Goal: Navigation & Orientation: Find specific page/section

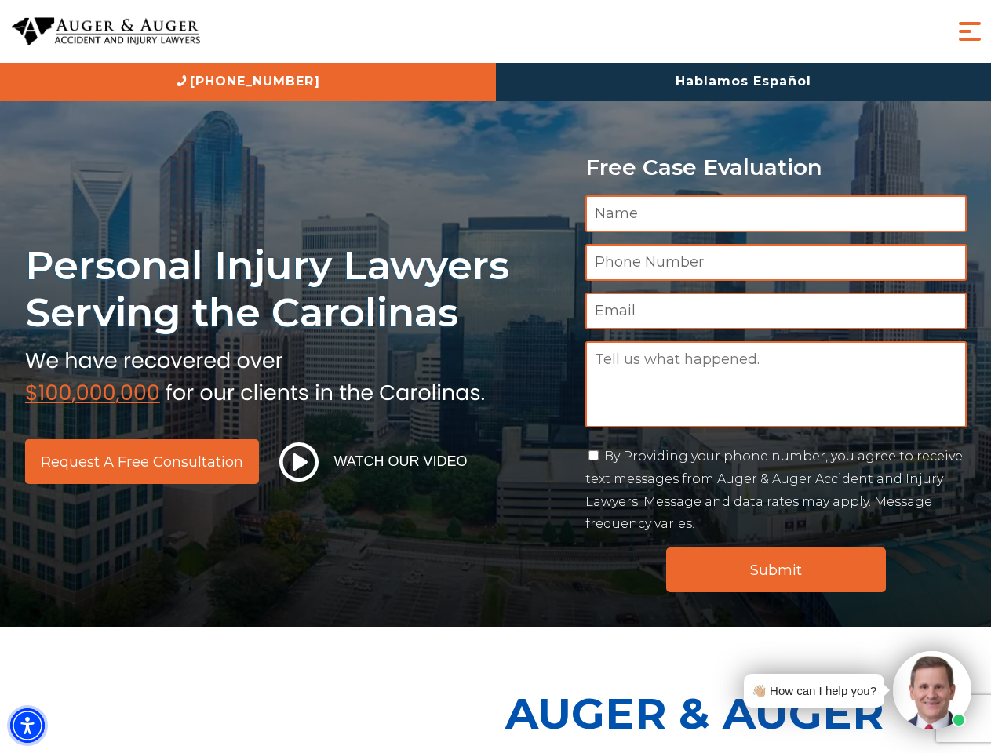
click at [27, 725] on img "Accessibility Menu" at bounding box center [27, 725] width 35 height 35
